Goal: Task Accomplishment & Management: Manage account settings

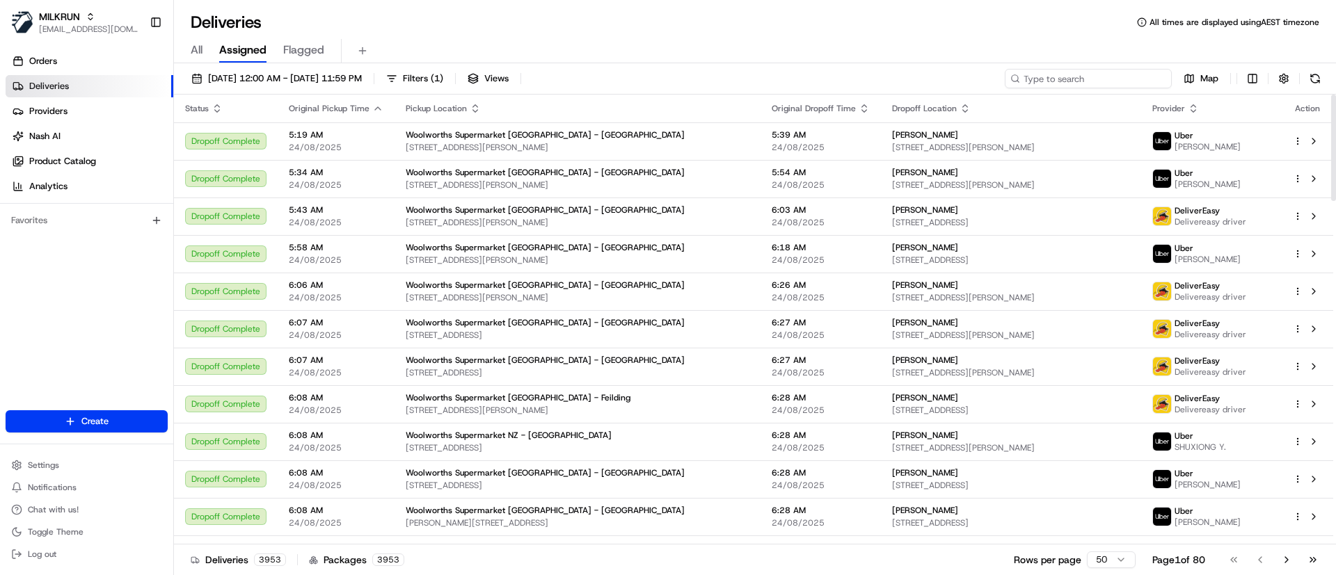
click at [1074, 80] on input at bounding box center [1088, 78] width 167 height 19
paste input "99838bff-3c2e-4db3-82a7-f84f6b6d9b83"
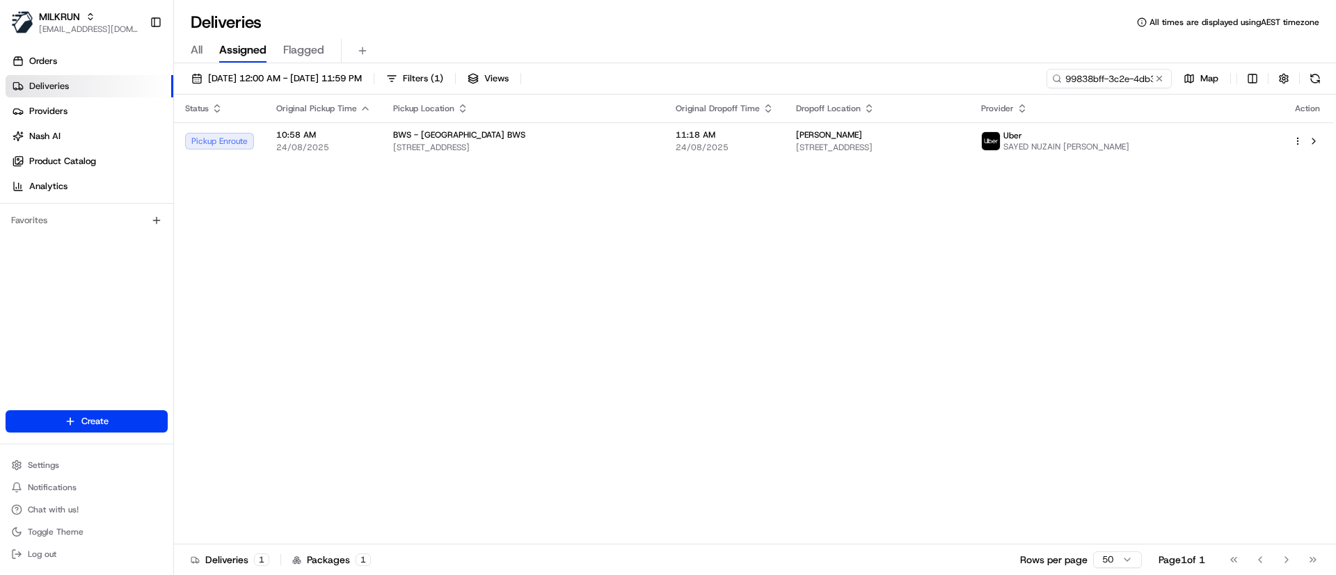
click at [501, 296] on div "Status Original Pickup Time Pickup Location Original Dropoff Time Dropoff Locat…" at bounding box center [753, 320] width 1159 height 450
click at [1062, 74] on input "99838bff-3c2e-4db3-82a7-f84f6b6d9b83" at bounding box center [1088, 78] width 167 height 19
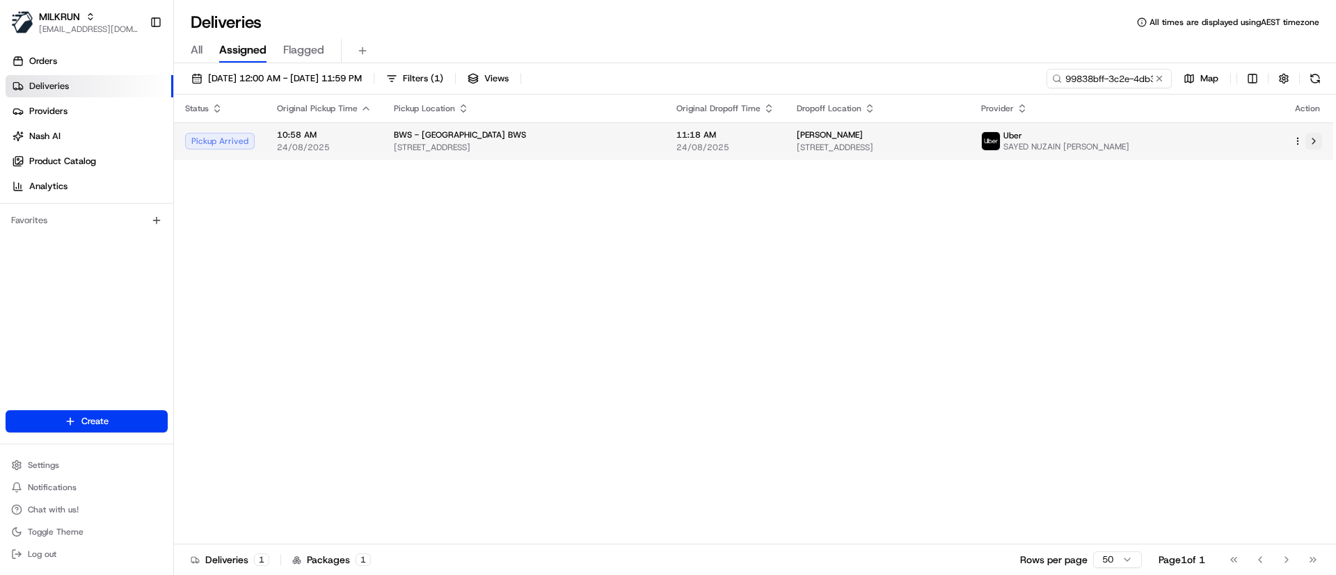
click at [1316, 140] on button at bounding box center [1313, 141] width 17 height 17
click at [1314, 148] on button at bounding box center [1313, 141] width 17 height 17
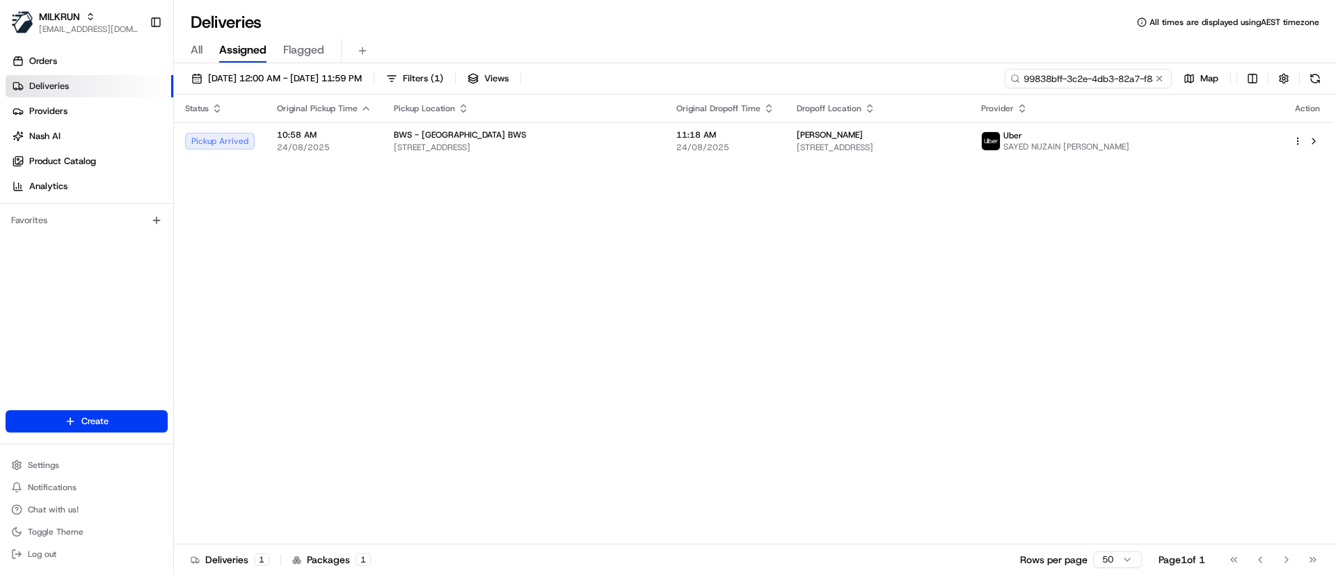
click at [1098, 69] on input "99838bff-3c2e-4db3-82a7-f84f6b6d9b83" at bounding box center [1088, 78] width 167 height 19
paste input "[PERSON_NAME]"
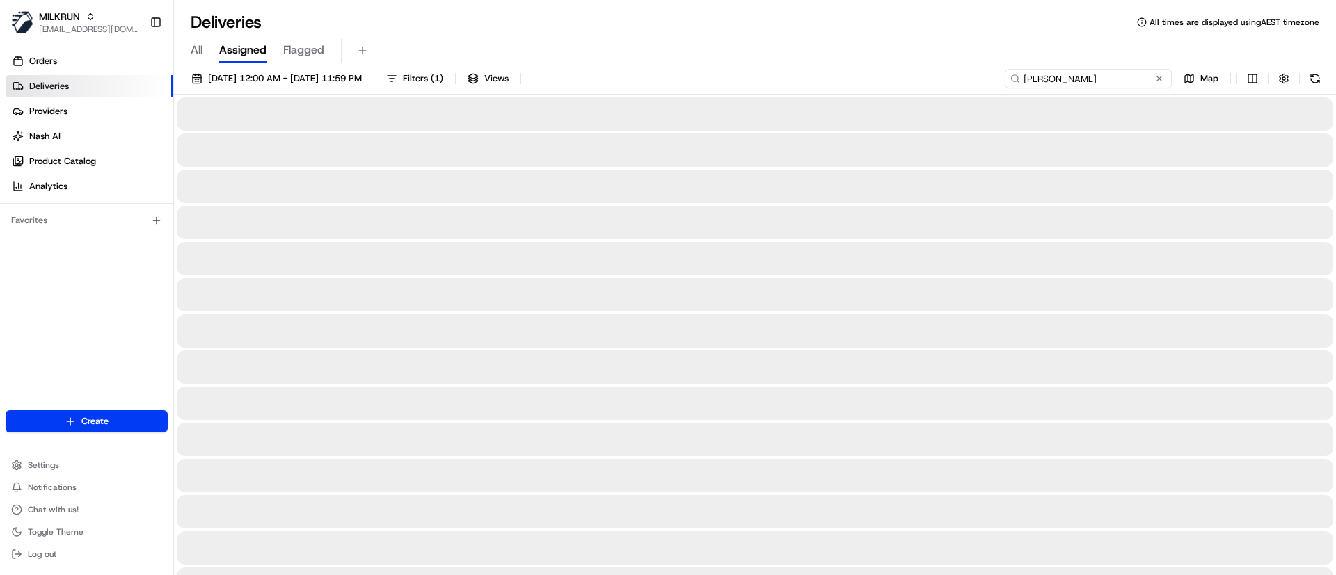
type input "[PERSON_NAME]"
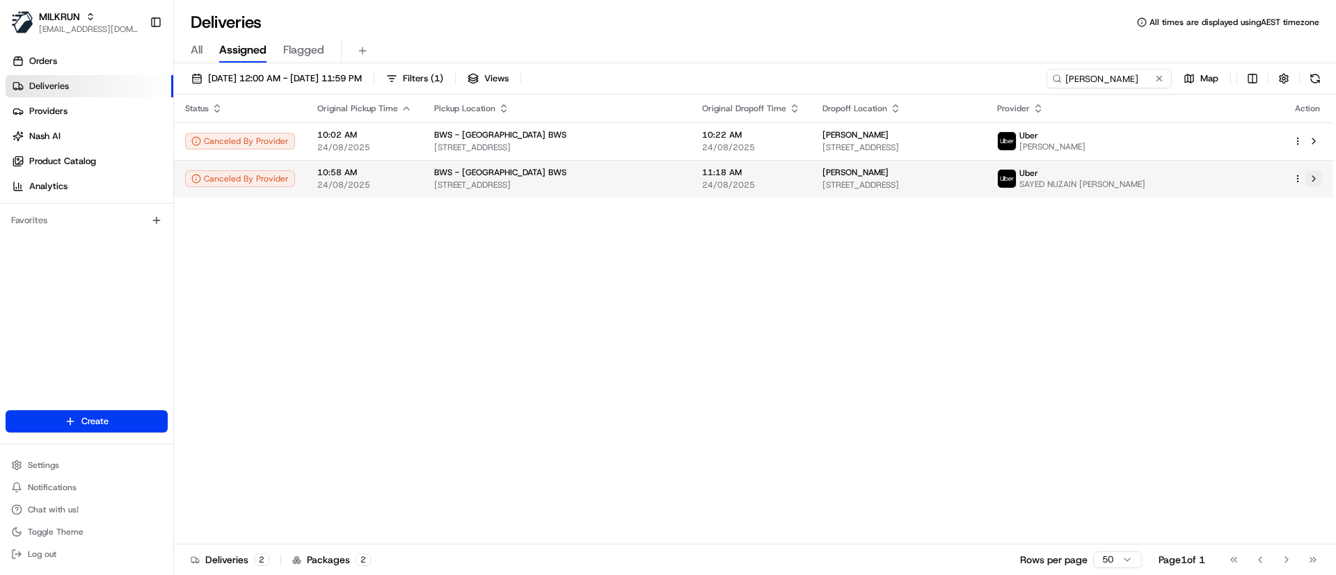
click at [1312, 184] on button at bounding box center [1313, 178] width 17 height 17
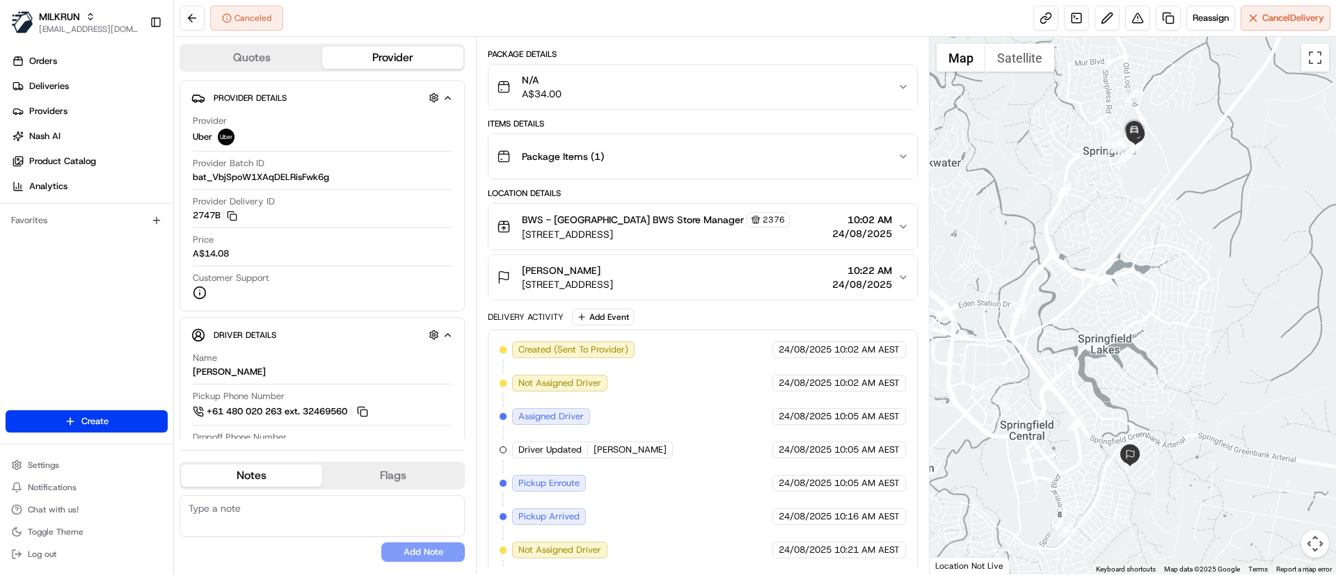
scroll to position [268, 0]
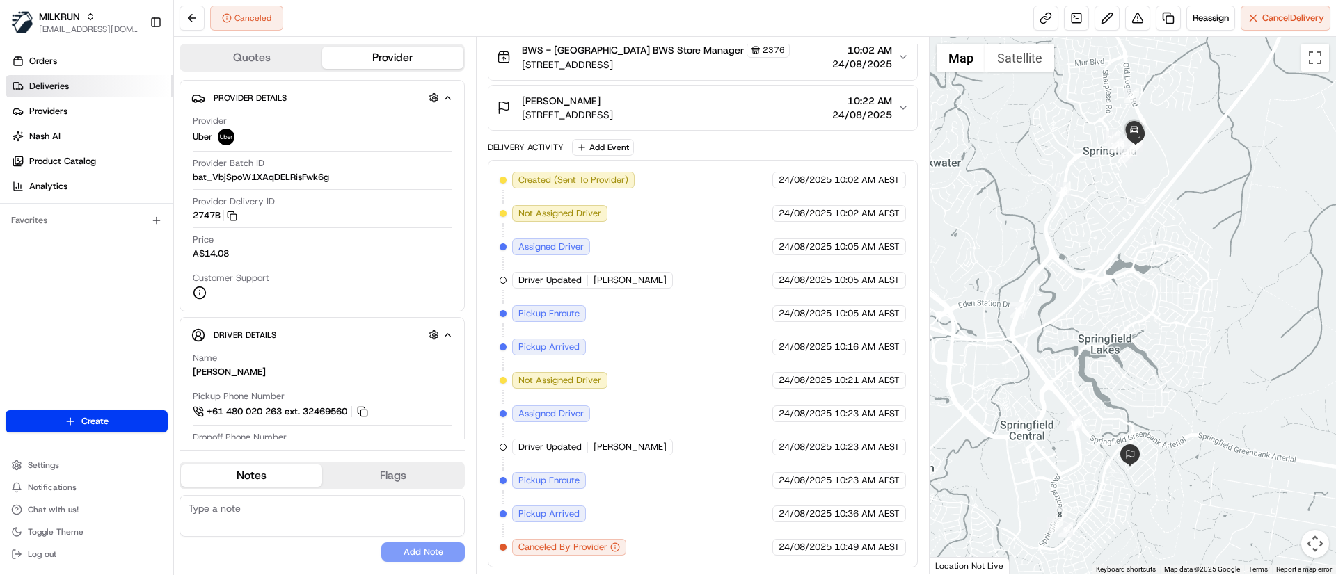
click at [47, 83] on span "Deliveries" at bounding box center [49, 86] width 40 height 13
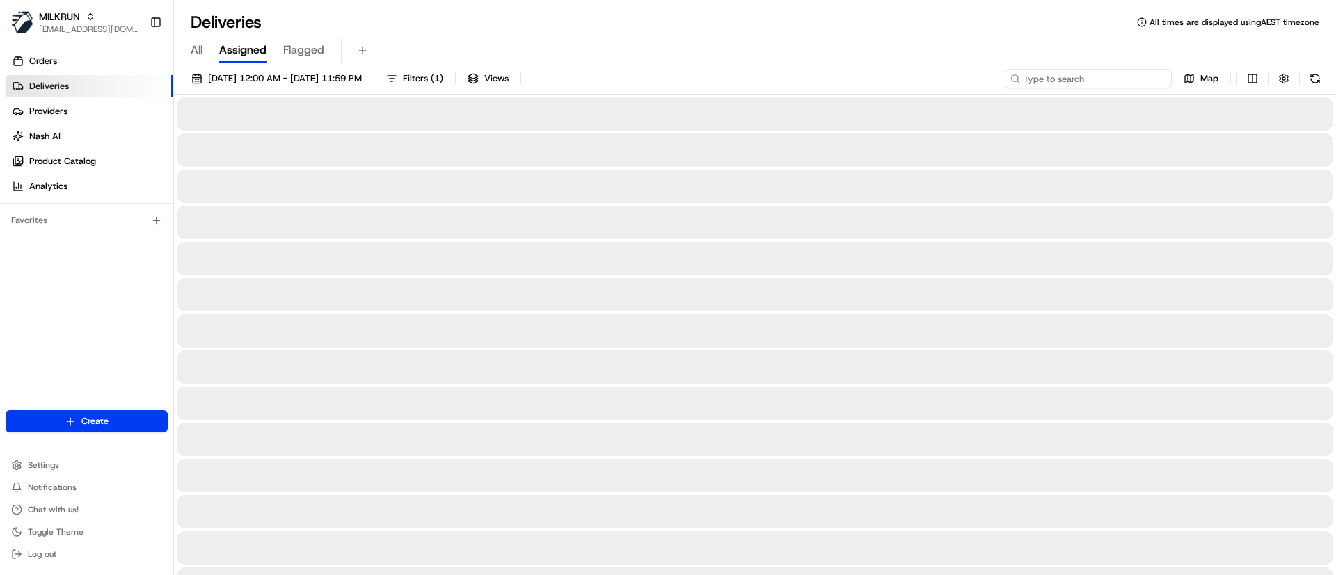
click at [1092, 77] on input at bounding box center [1088, 78] width 167 height 19
paste input "2597765584"
type input "2597765584"
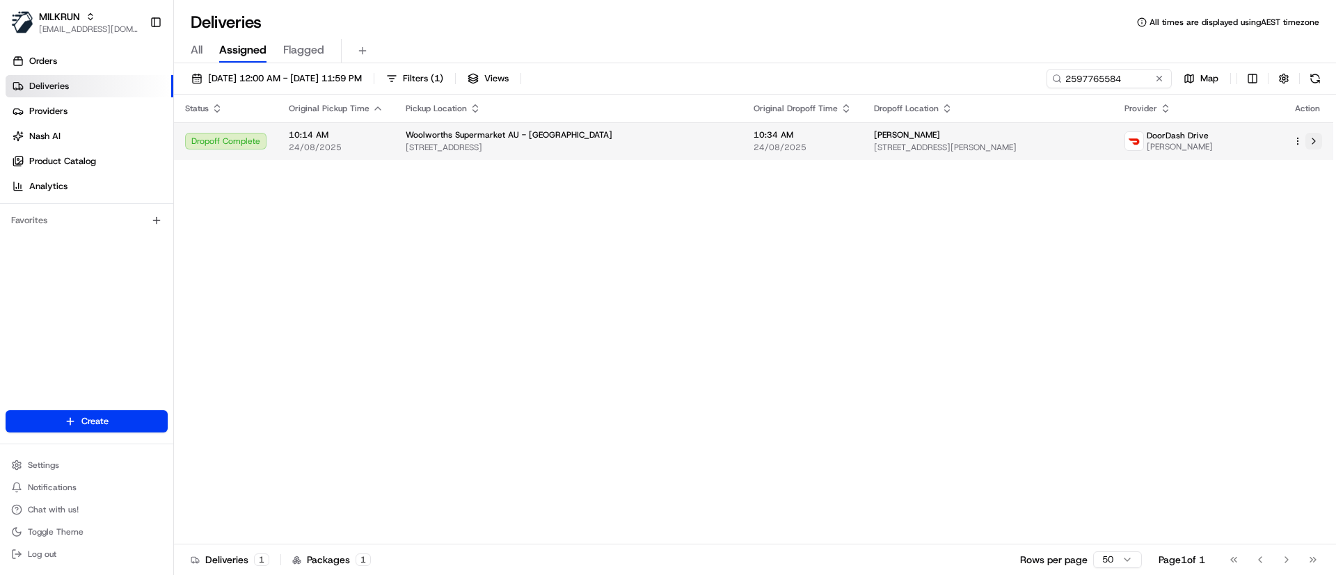
click at [1311, 140] on button at bounding box center [1313, 141] width 17 height 17
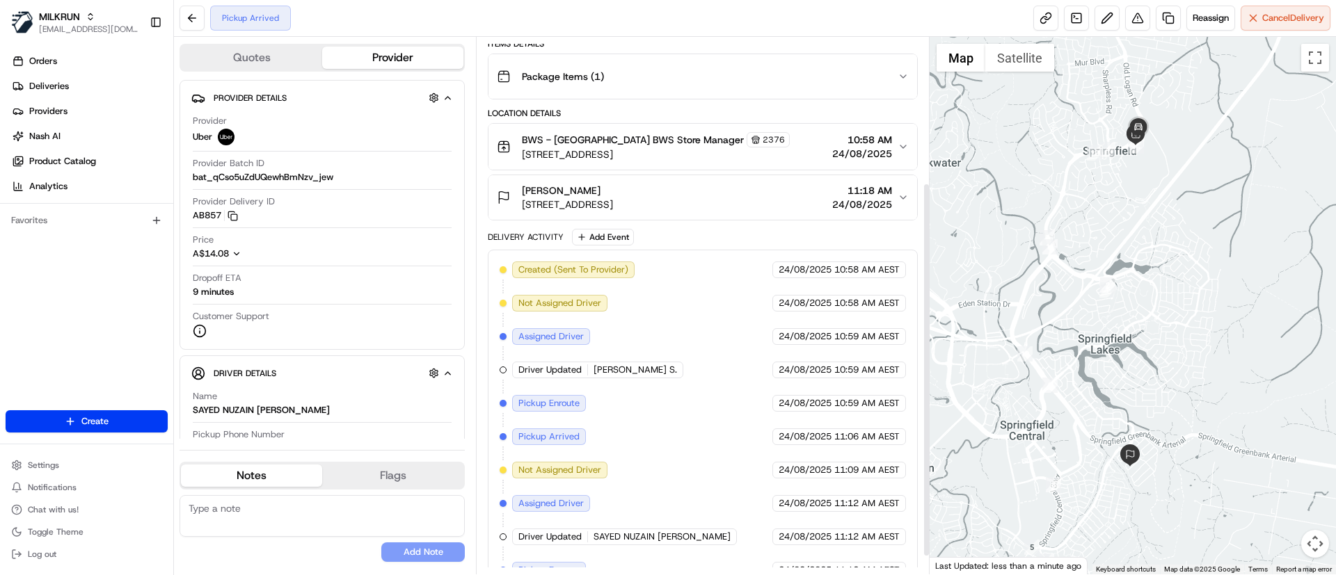
scroll to position [234, 0]
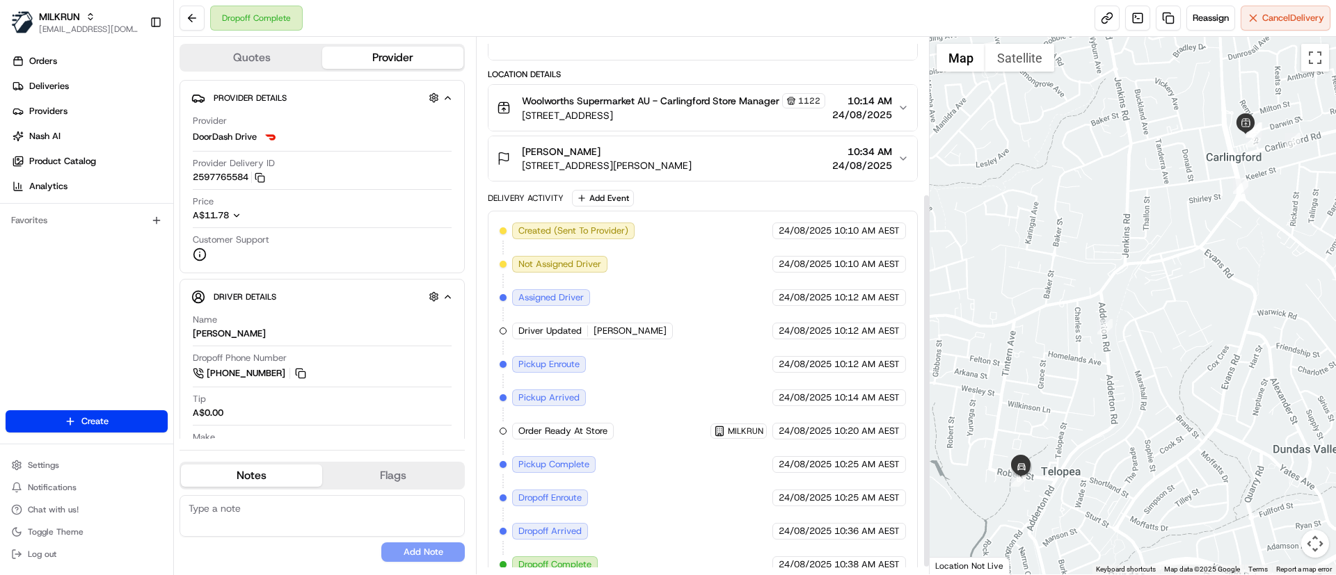
scroll to position [234, 0]
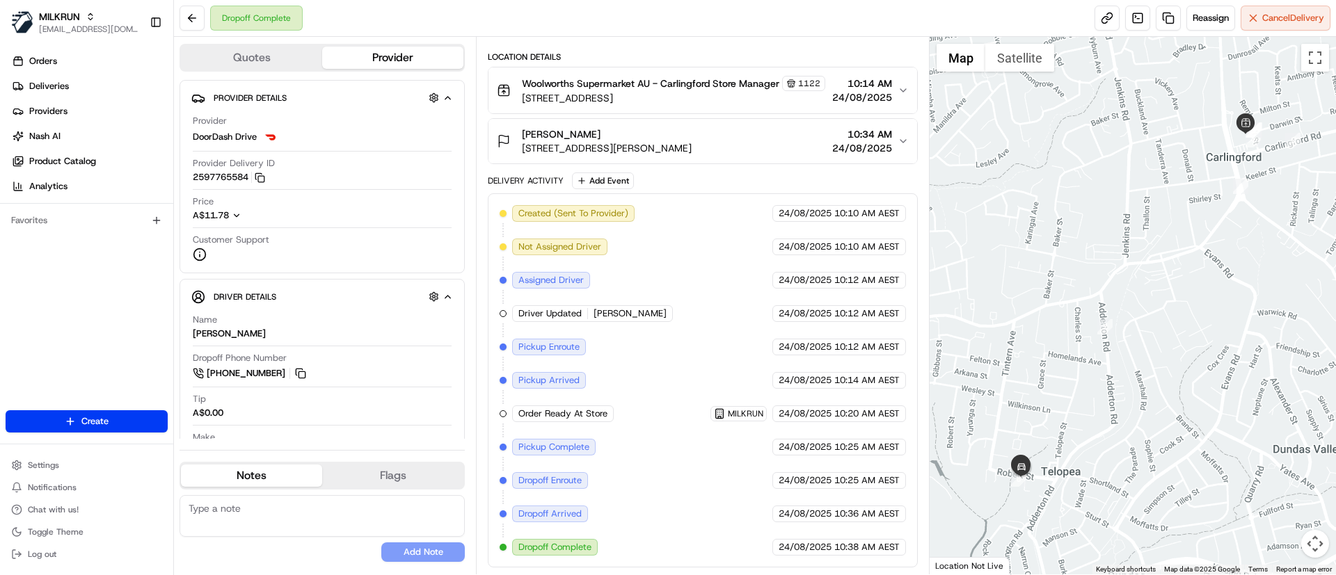
drag, startPoint x: 602, startPoint y: 136, endPoint x: 519, endPoint y: 130, distance: 83.7
click at [519, 130] on div "Jessica prego Unit 3/20 Robert St, Telopea, NSW 2117, AU" at bounding box center [594, 141] width 195 height 28
copy span "Jessica prego"
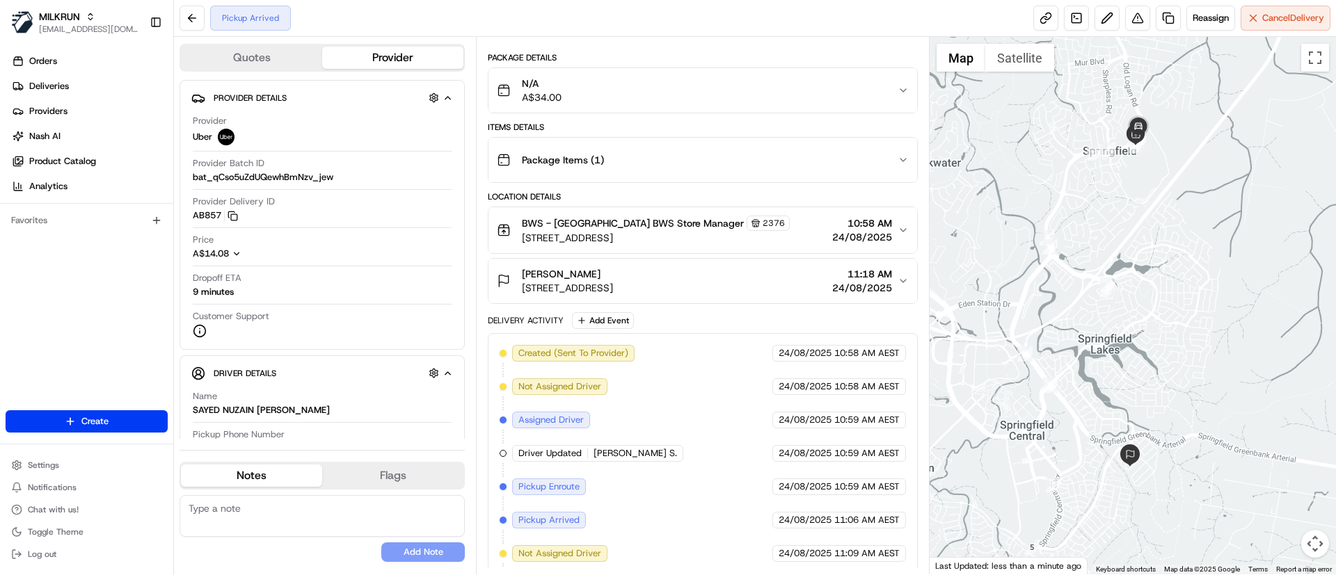
scroll to position [234, 0]
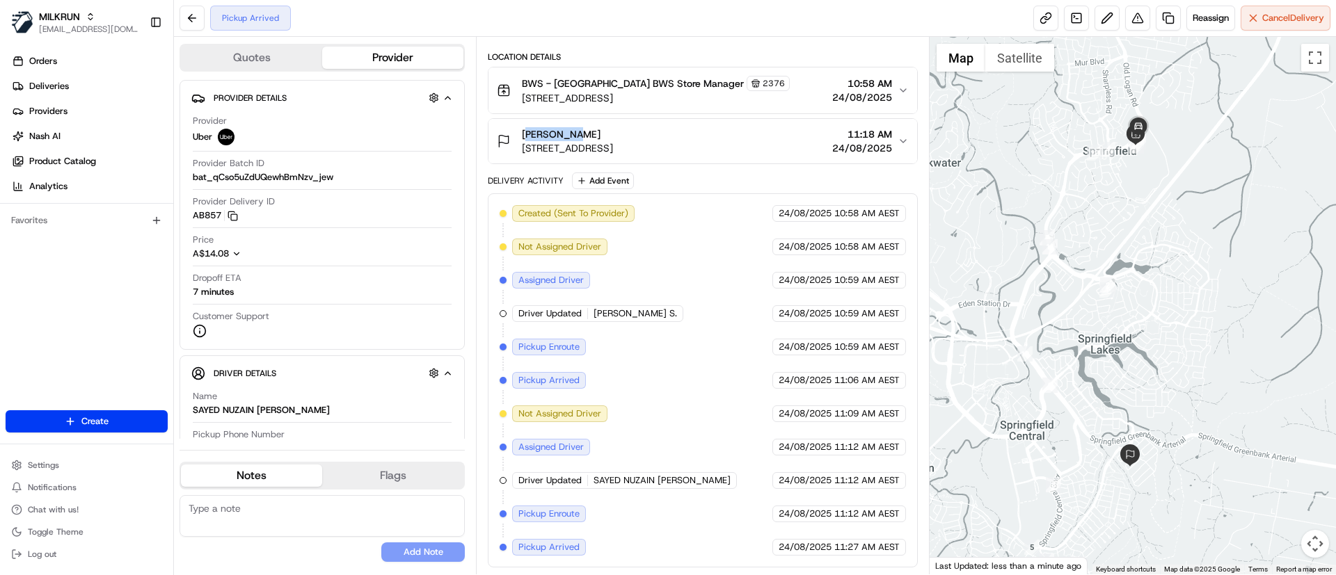
drag, startPoint x: 574, startPoint y: 131, endPoint x: 516, endPoint y: 128, distance: 58.5
click at [516, 128] on div "Suzi Olds 19 Violet Avenue, Springfield Lakes, QLD 4300, AU" at bounding box center [555, 141] width 116 height 28
copy span "[PERSON_NAME]"
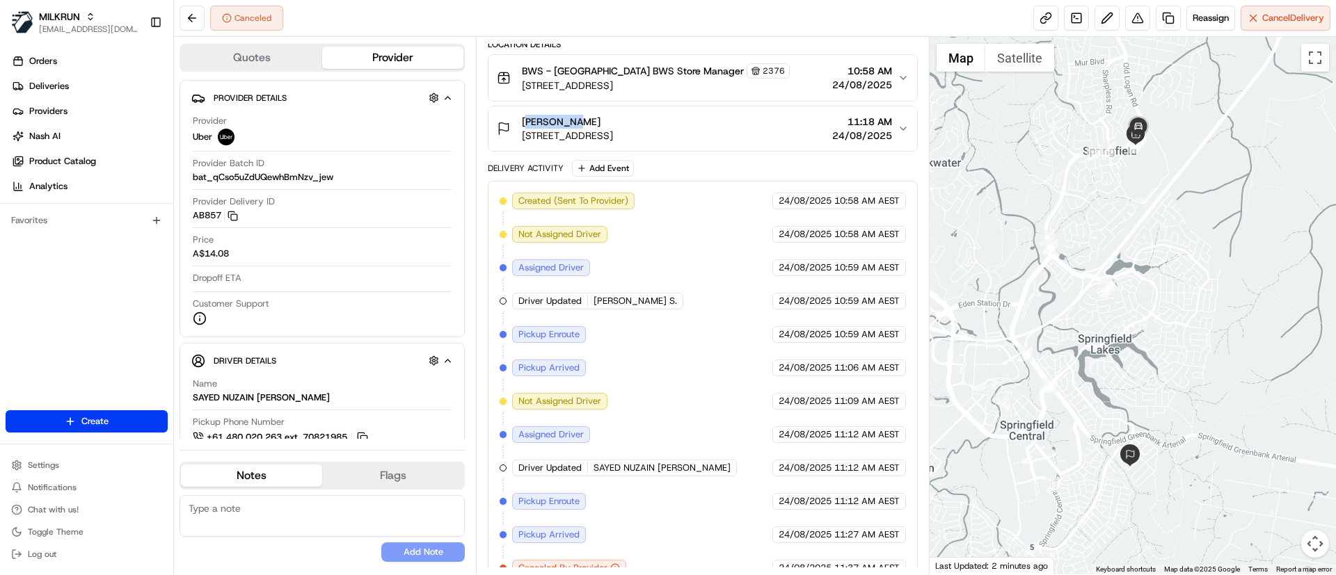
scroll to position [268, 0]
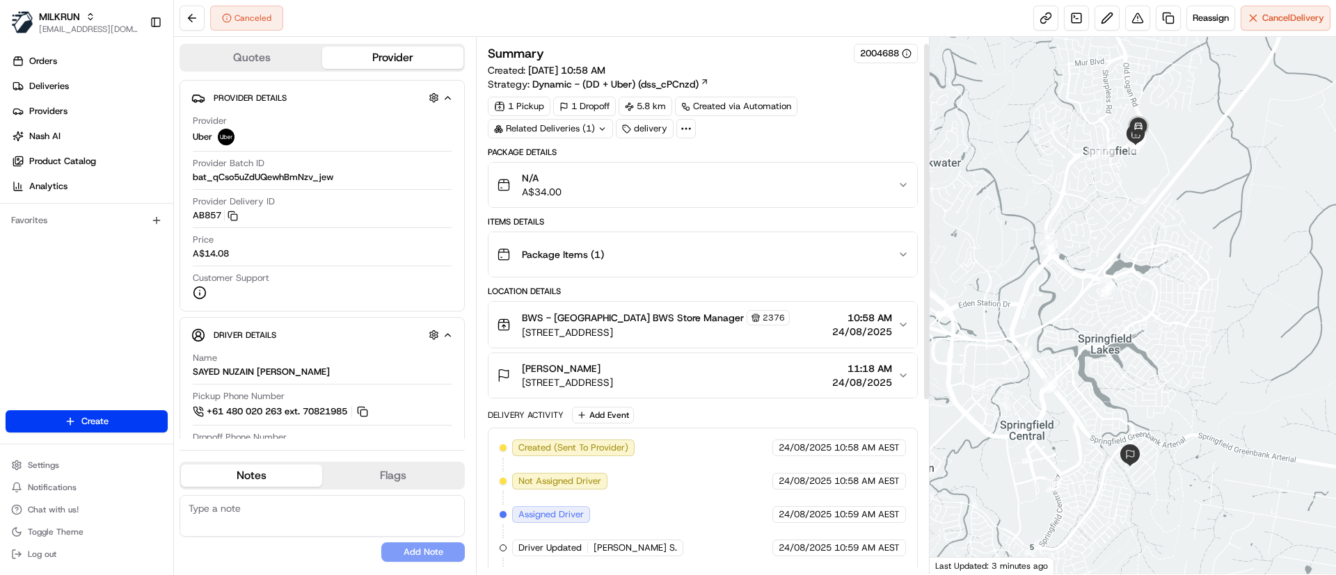
scroll to position [268, 0]
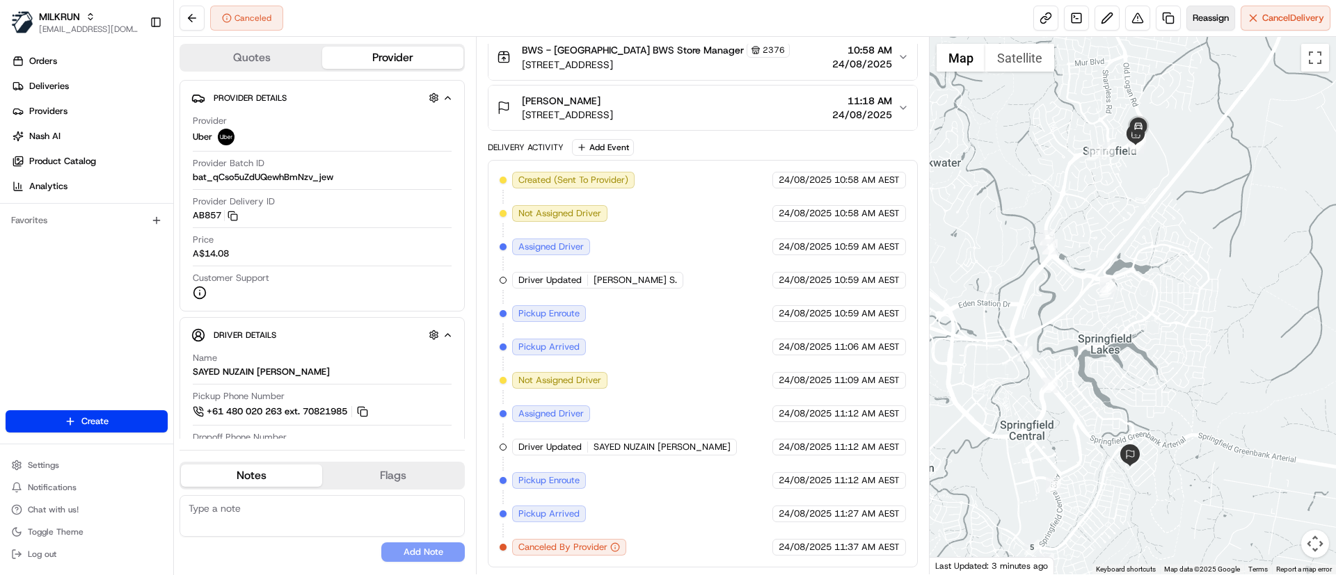
click at [1213, 17] on span "Reassign" at bounding box center [1210, 18] width 36 height 13
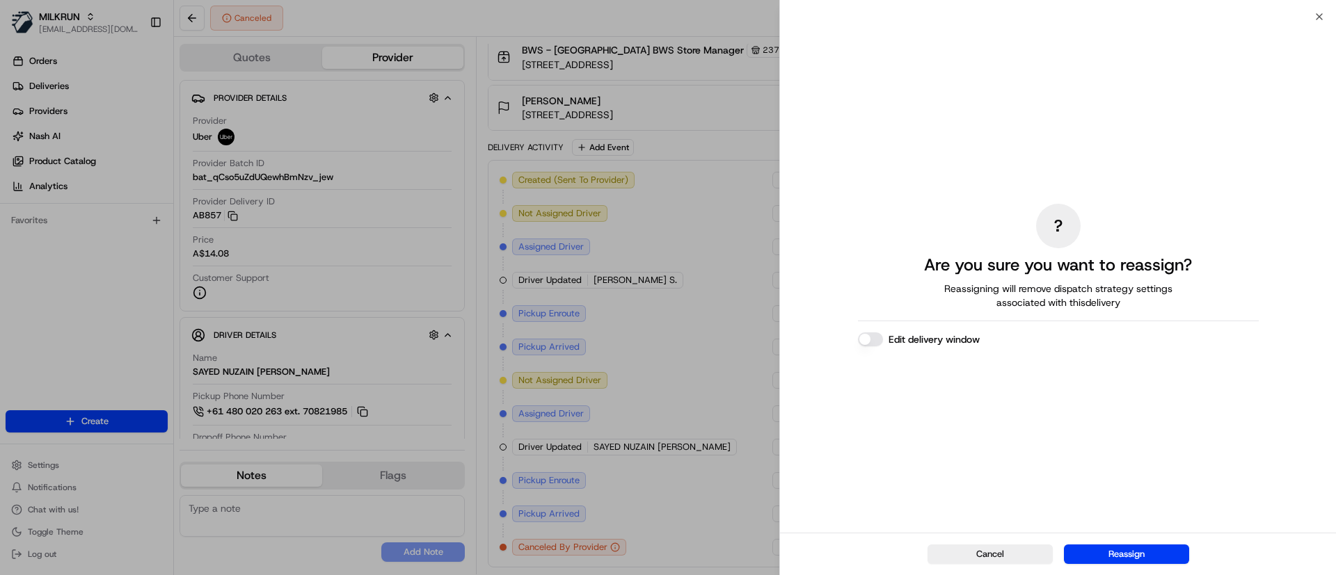
click at [1115, 544] on div "Cancel Reassign" at bounding box center [1058, 554] width 556 height 42
click at [1117, 550] on button "Reassign" at bounding box center [1126, 554] width 125 height 19
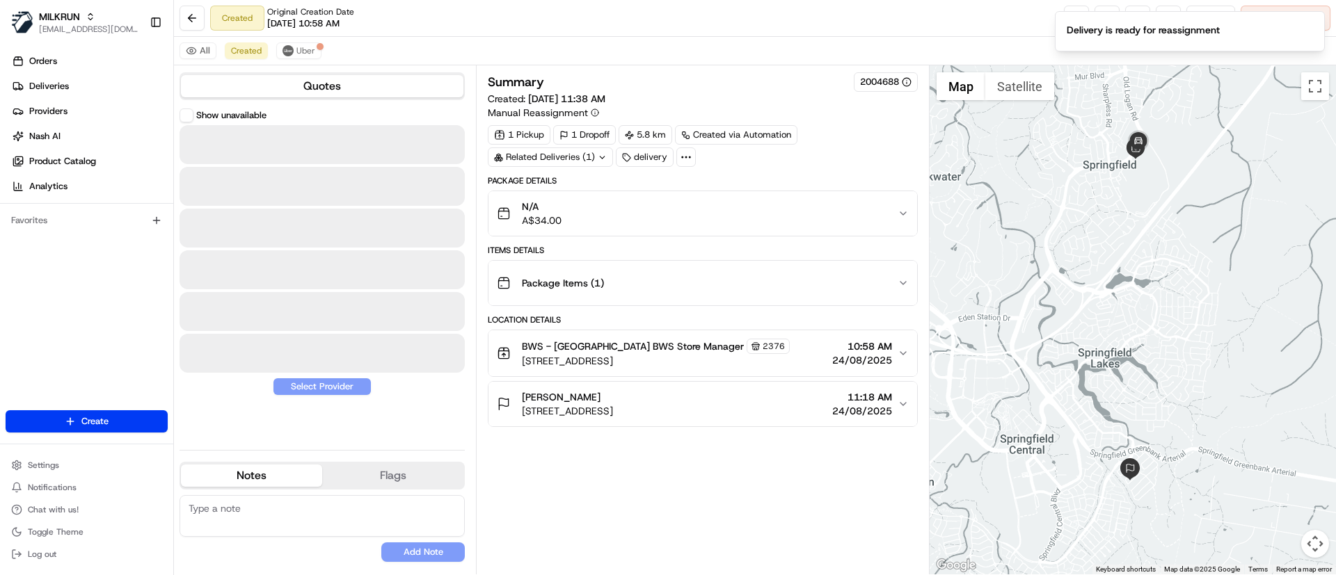
scroll to position [0, 0]
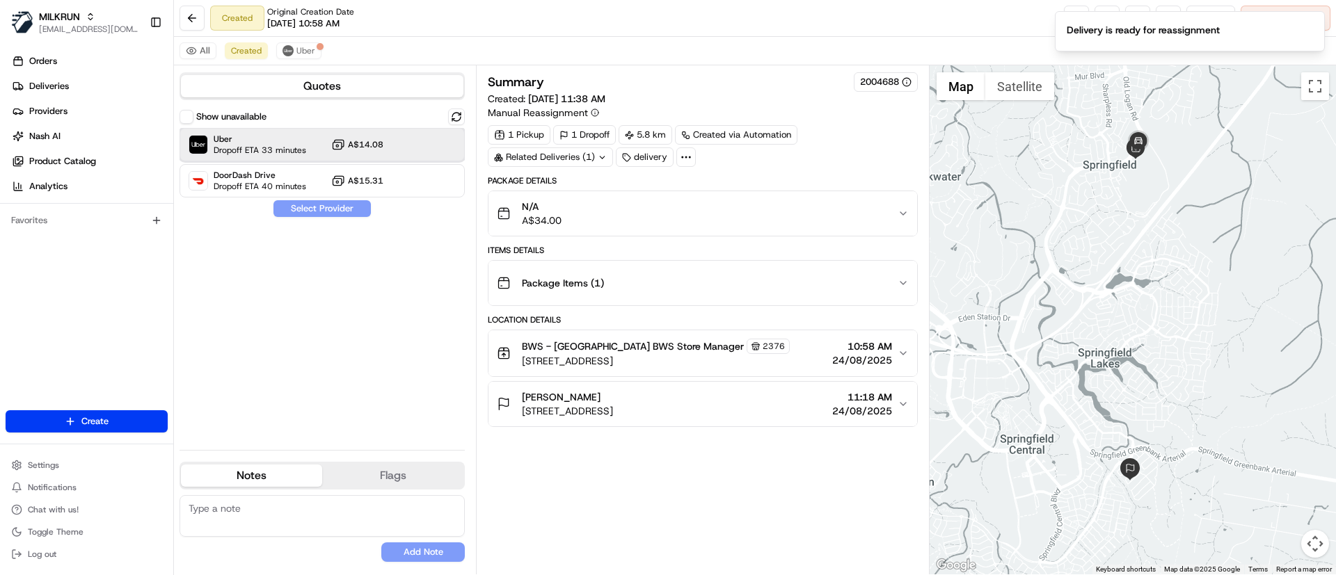
click at [222, 141] on span "Uber" at bounding box center [260, 139] width 93 height 11
click at [306, 210] on button "Assign Provider" at bounding box center [322, 208] width 99 height 17
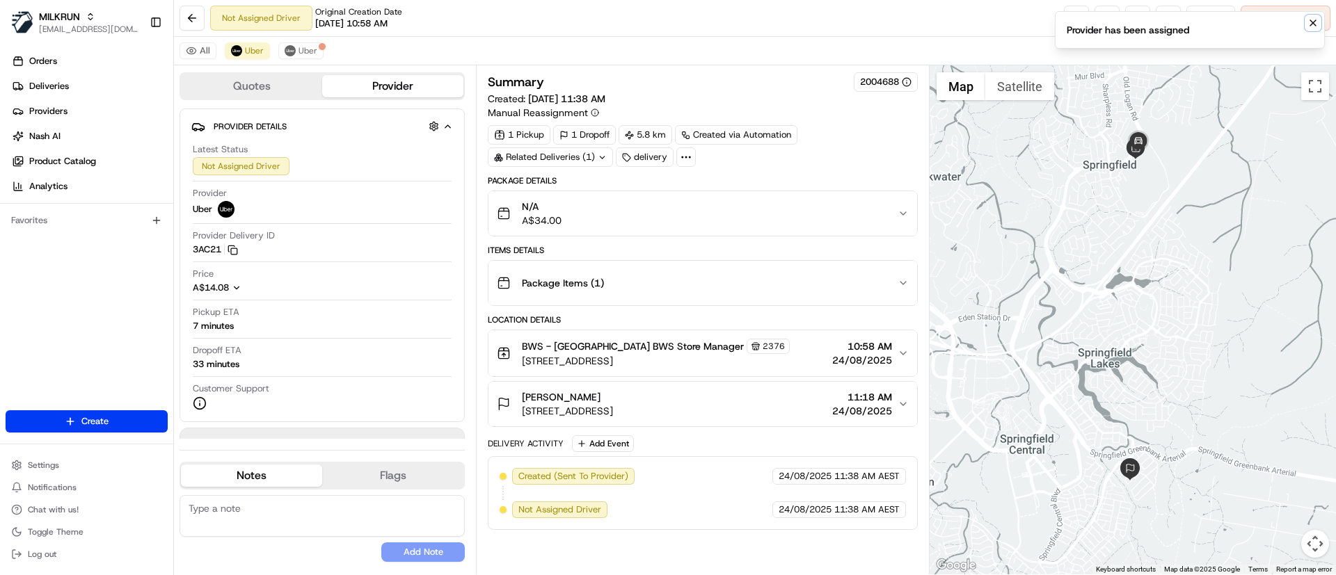
click at [1313, 24] on icon "Notifications (F8)" at bounding box center [1312, 22] width 11 height 11
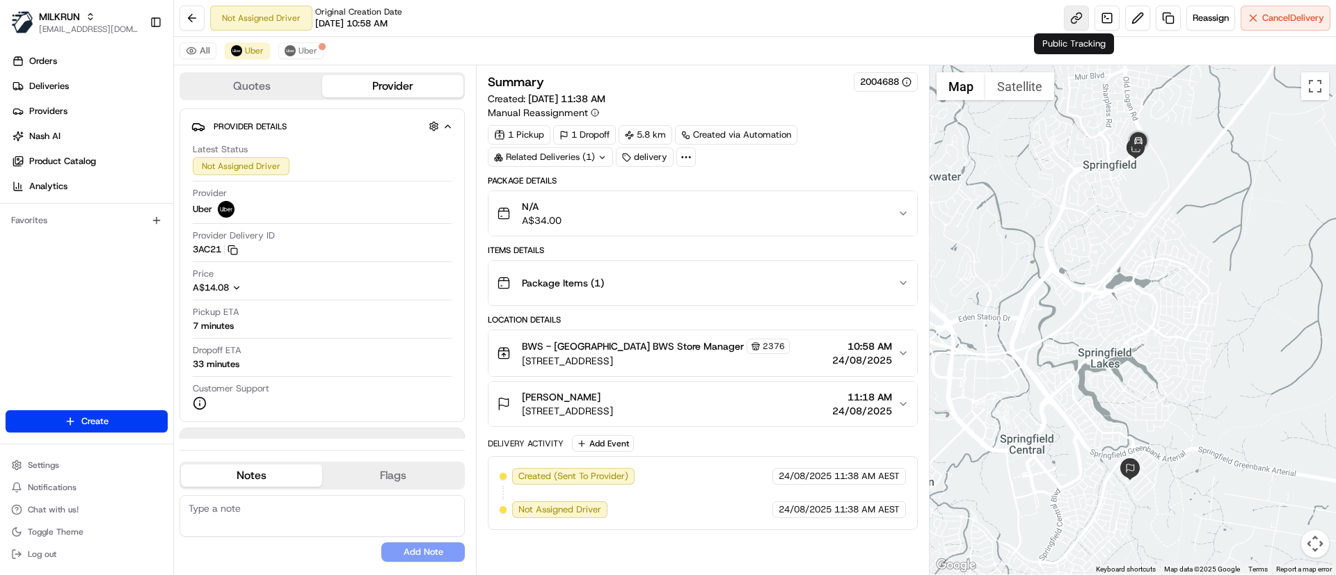
click at [1073, 15] on link at bounding box center [1076, 18] width 25 height 25
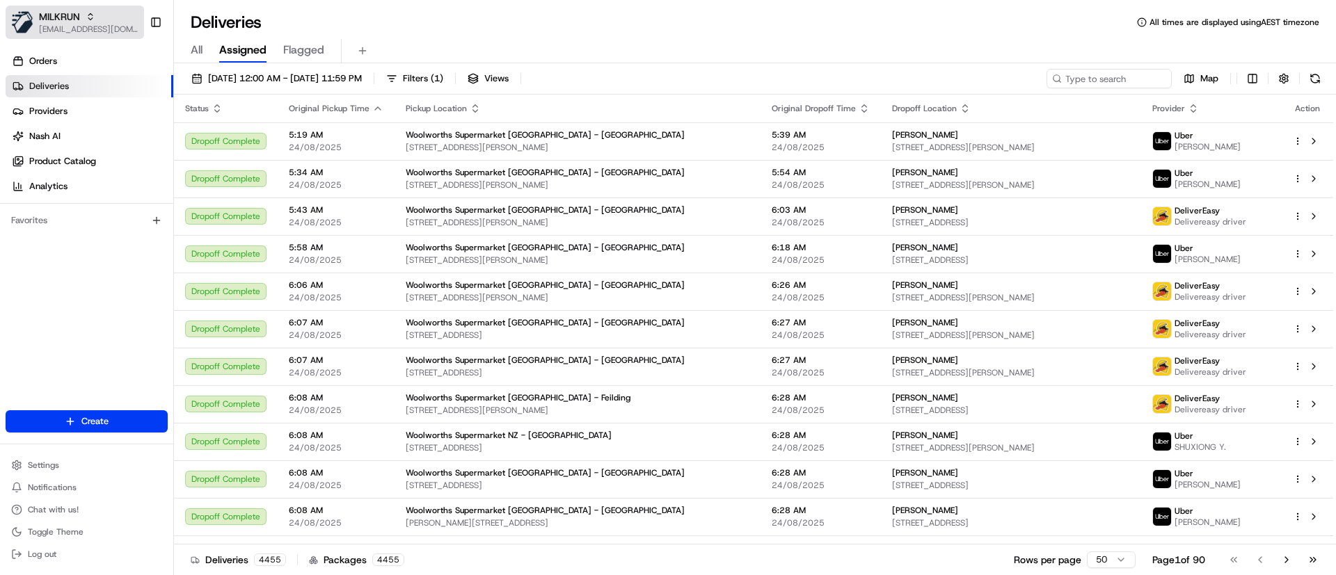
click at [68, 27] on span "[EMAIL_ADDRESS][DOMAIN_NAME]" at bounding box center [88, 29] width 99 height 11
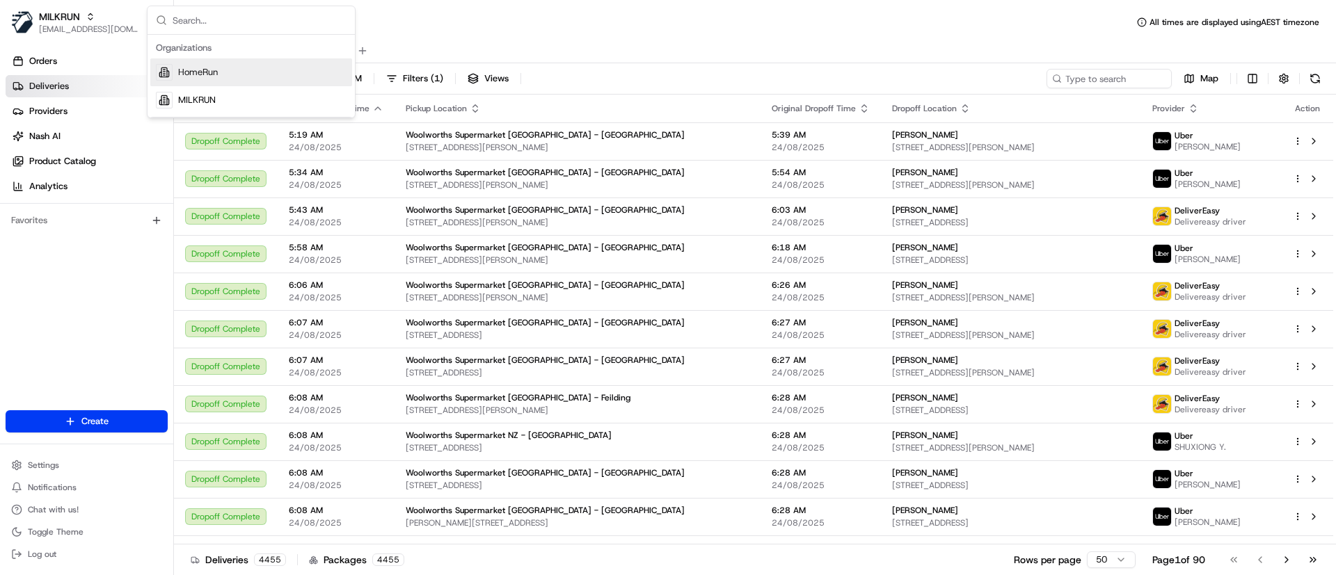
click at [187, 77] on span "HomeRun" at bounding box center [198, 72] width 40 height 13
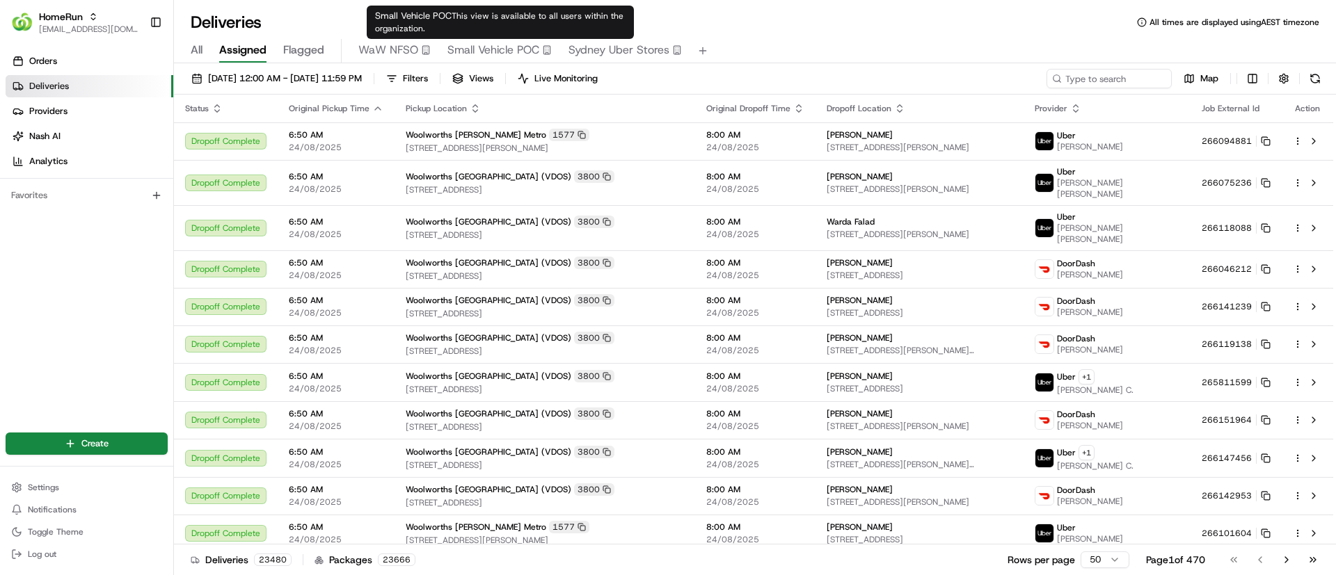
click at [491, 51] on span "Small Vehicle POC" at bounding box center [493, 50] width 92 height 17
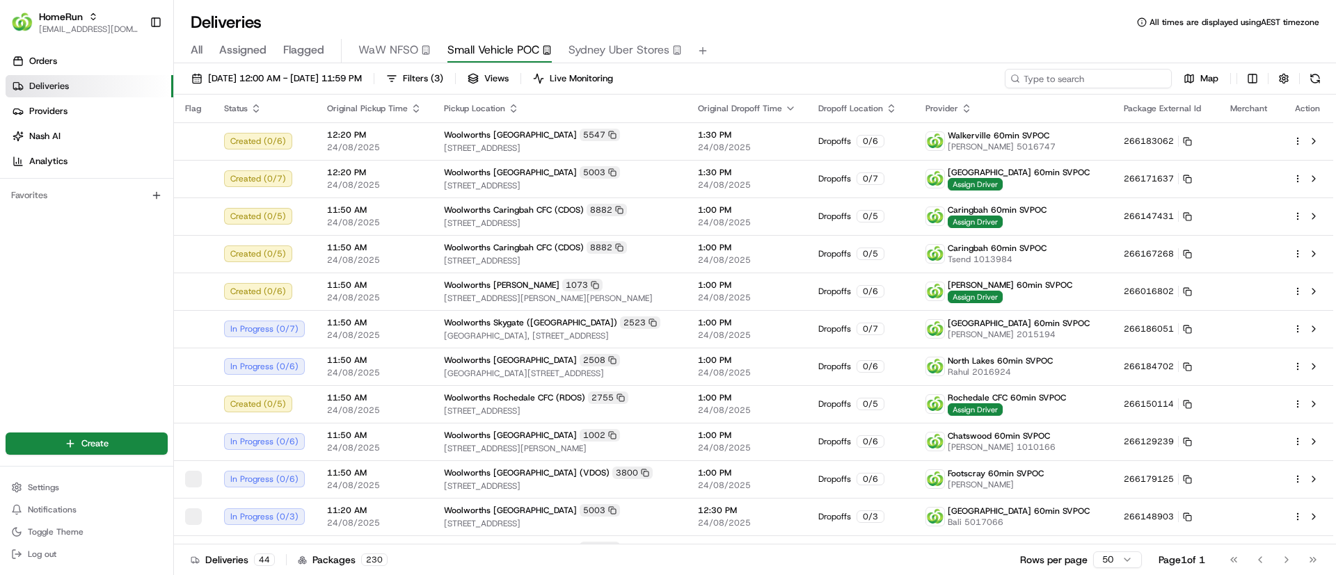
click at [1083, 78] on input at bounding box center [1088, 78] width 167 height 19
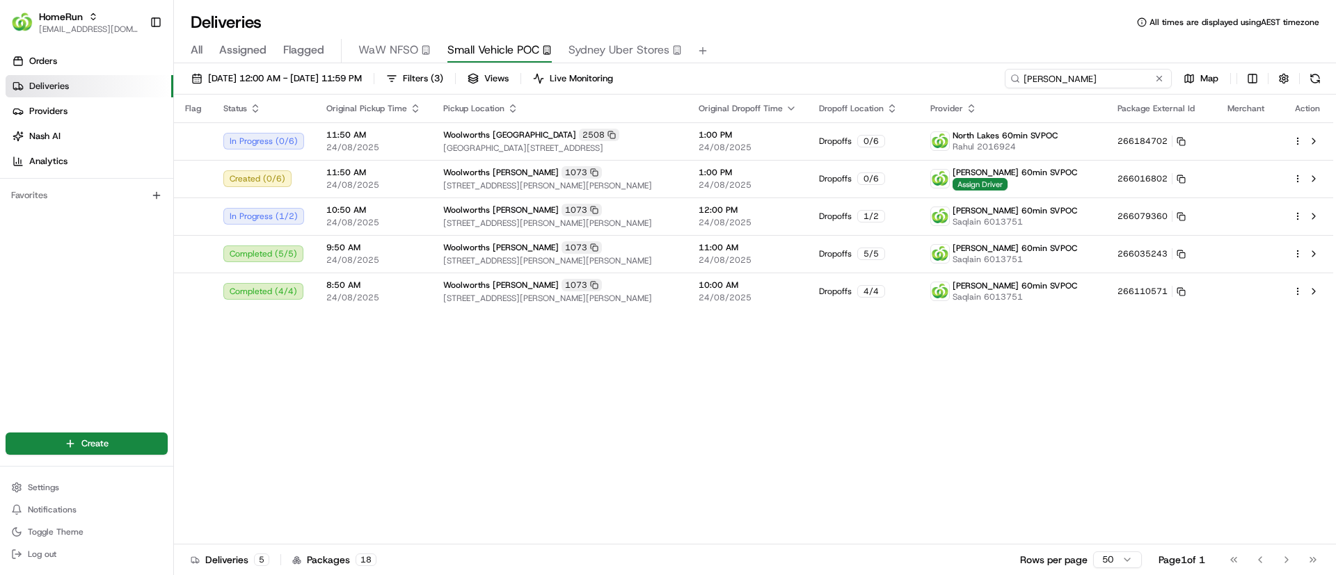
drag, startPoint x: 1096, startPoint y: 81, endPoint x: 980, endPoint y: 89, distance: 116.5
click at [980, 89] on div "24/08/2025 12:00 AM - 24/08/2025 11:59 PM Filters ( 3 ) Views Live Monitoring d…" at bounding box center [755, 82] width 1162 height 26
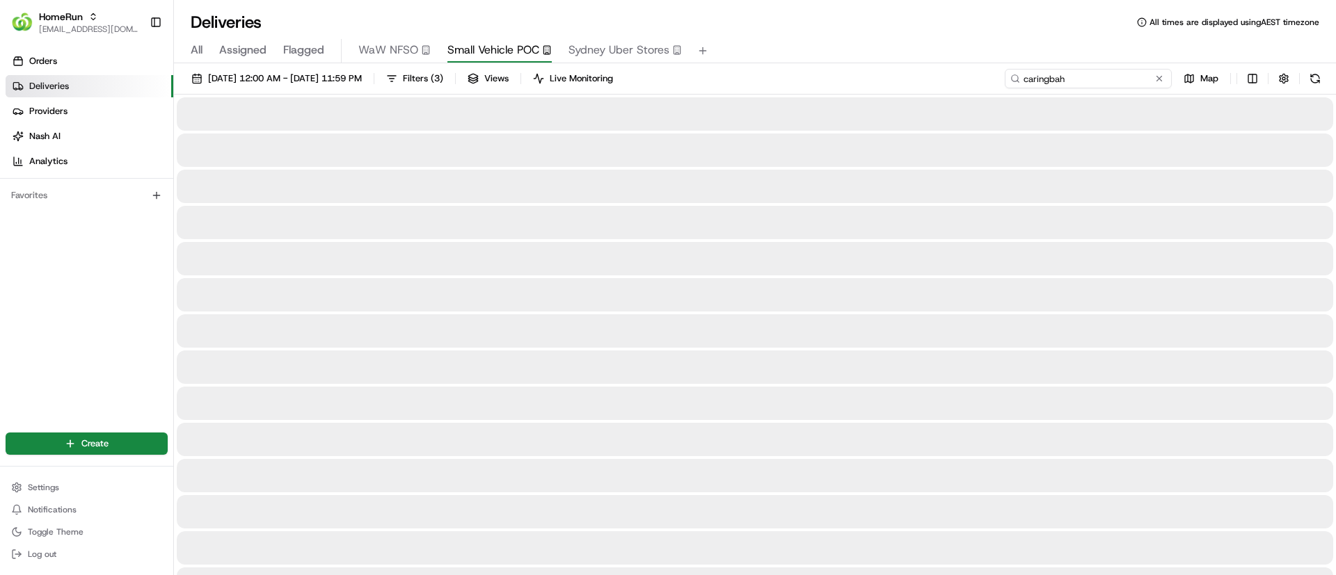
type input "caringbah"
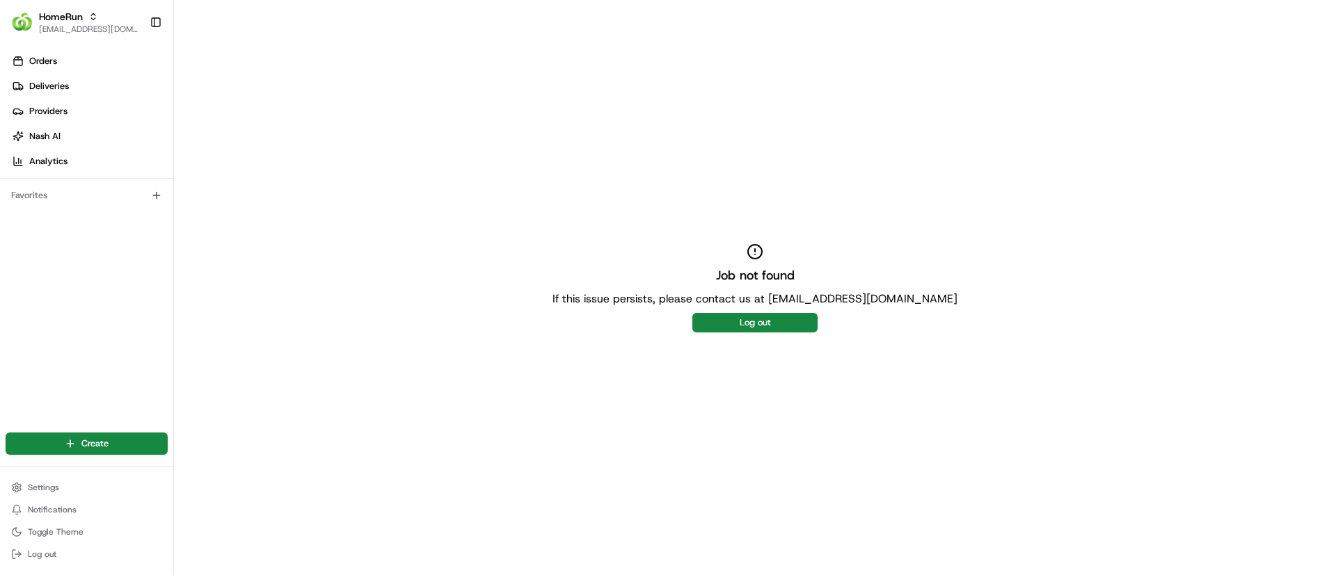
click at [755, 324] on button "Log out" at bounding box center [754, 322] width 125 height 19
